Goal: Information Seeking & Learning: Learn about a topic

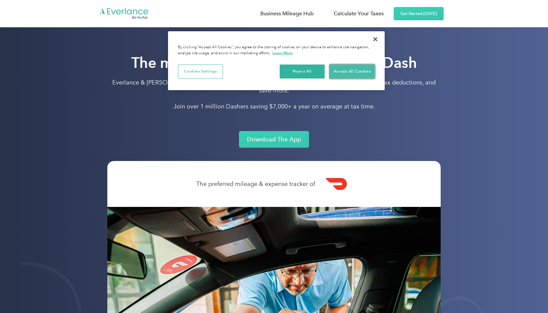
click at [351, 72] on button "Accept All Cookies" at bounding box center [351, 72] width 45 height 14
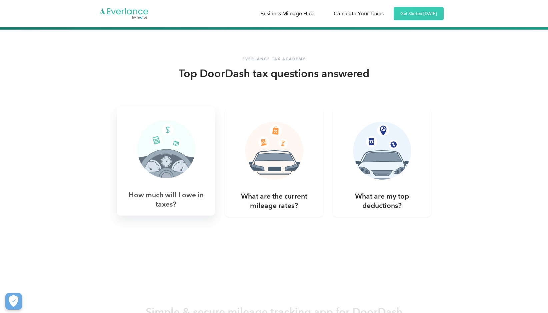
scroll to position [1232, 0]
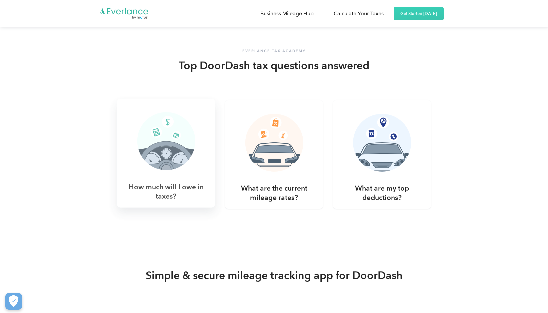
click at [176, 120] on img at bounding box center [166, 144] width 58 height 64
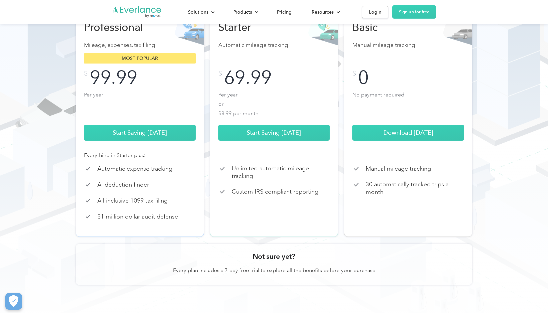
scroll to position [30, 0]
